Goal: Task Accomplishment & Management: Manage account settings

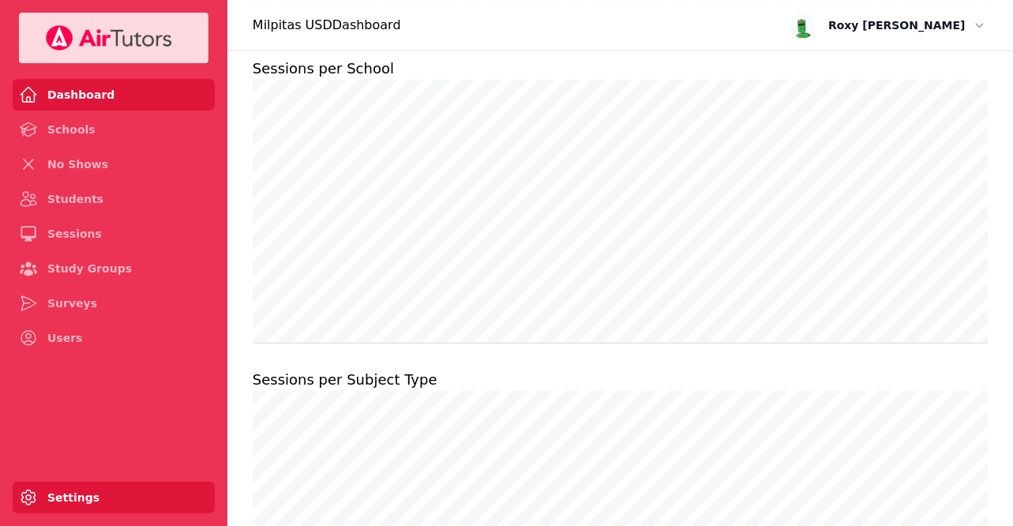
scroll to position [1127, 0]
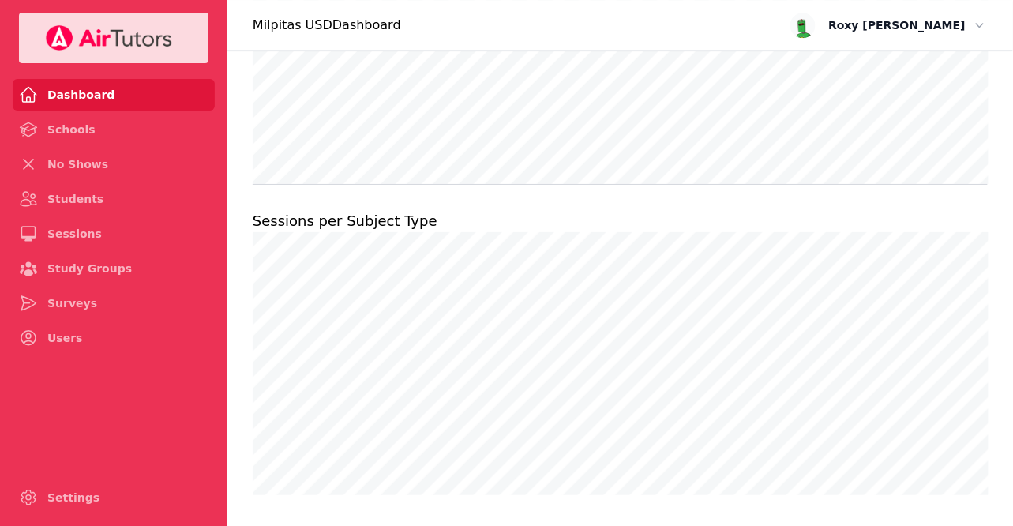
click at [909, 40] on button "Open user menu [PERSON_NAME]" at bounding box center [889, 25] width 207 height 35
click at [912, 89] on button "Logout" at bounding box center [937, 89] width 101 height 25
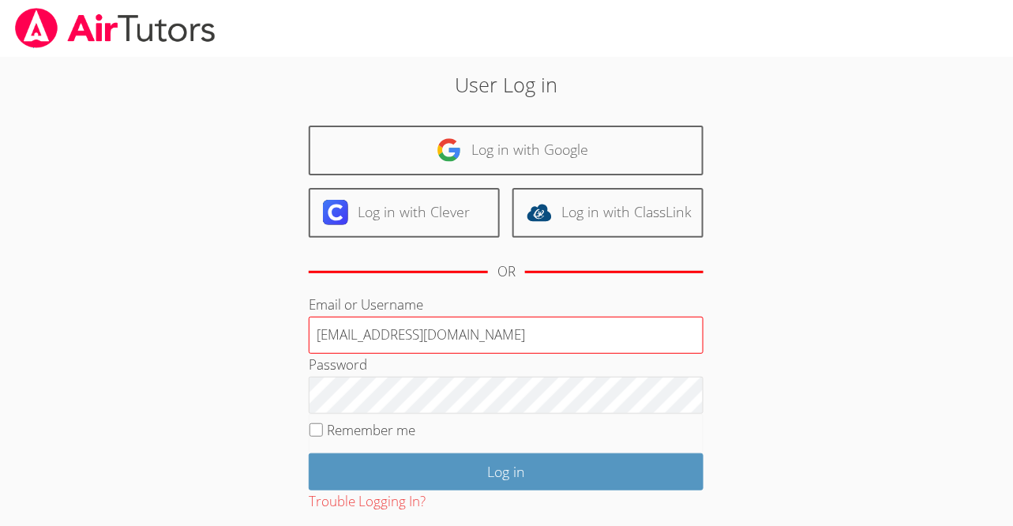
click at [495, 343] on input "[EMAIL_ADDRESS][DOMAIN_NAME]" at bounding box center [506, 336] width 395 height 38
click at [674, 325] on input "[EMAIL_ADDRESS][DOMAIN_NAME]" at bounding box center [506, 336] width 395 height 38
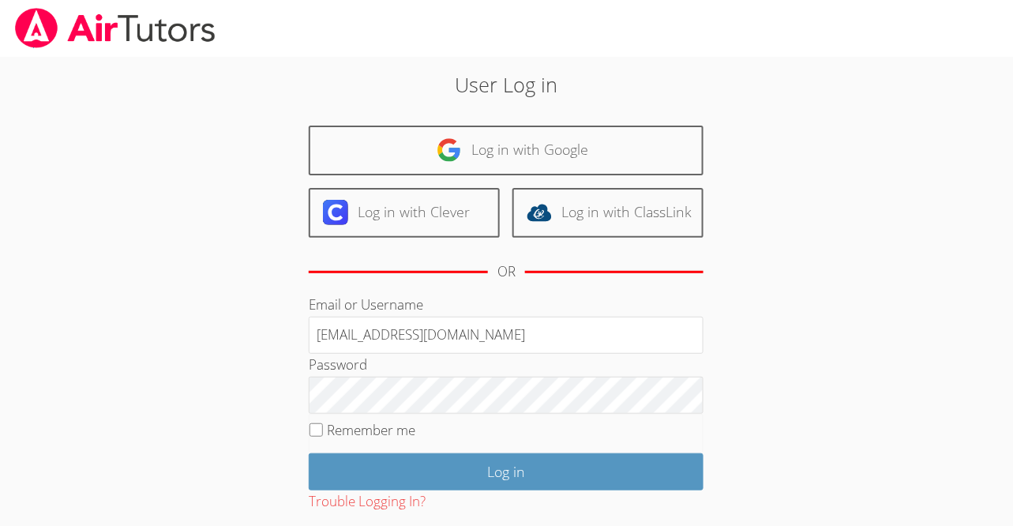
click at [766, 156] on div "User Log in Log in with Google Log in with Clever Log in with ClassLink OR Emai…" at bounding box center [506, 330] width 547 height 523
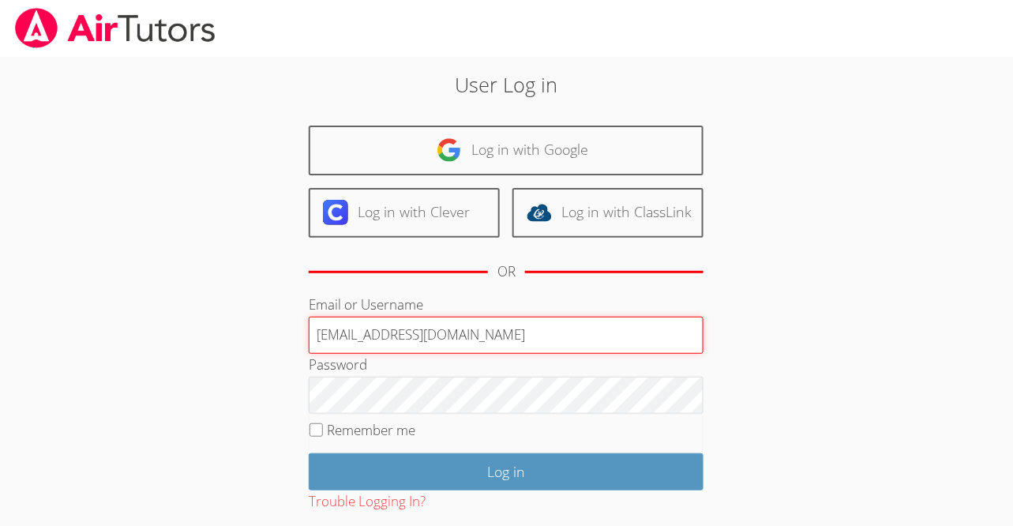
click at [508, 329] on input "[EMAIL_ADDRESS][DOMAIN_NAME]" at bounding box center [506, 336] width 395 height 38
type input "[PERSON_NAME][EMAIL_ADDRESS][DOMAIN_NAME]"
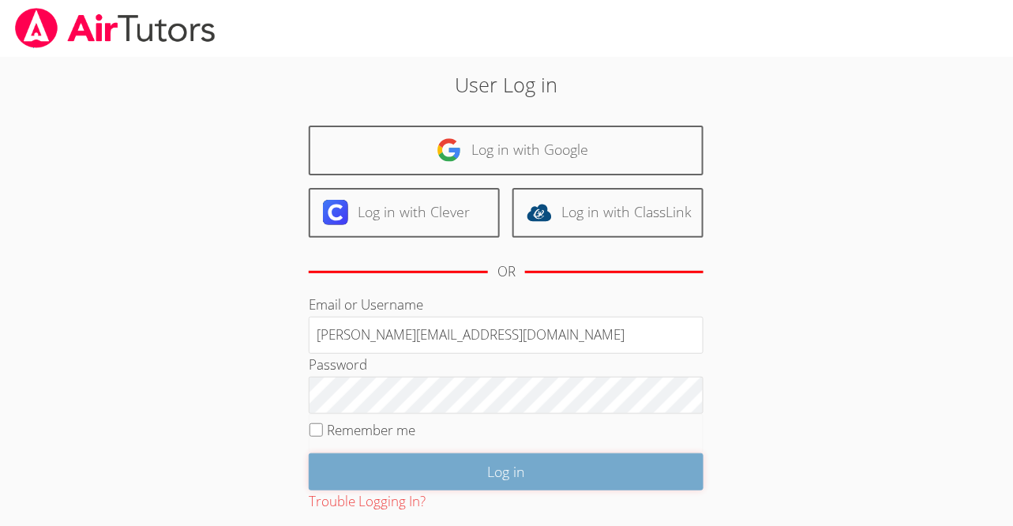
click at [467, 467] on input "Log in" at bounding box center [506, 471] width 395 height 37
